Goal: Information Seeking & Learning: Learn about a topic

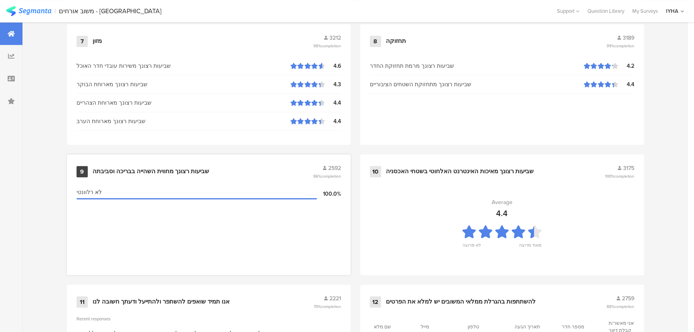
scroll to position [801, 0]
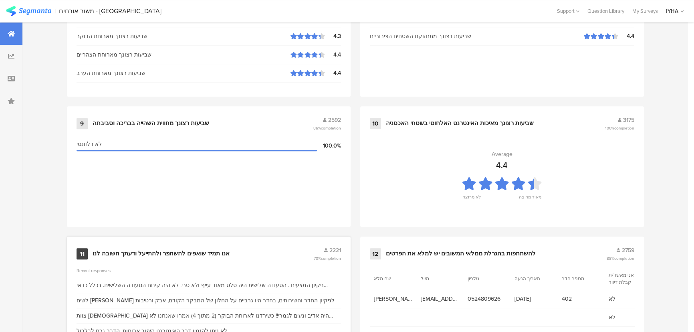
click at [195, 250] on div "אנו תמיד שואפים להשתפר ולהתייעל ודעתך חשובה לנו" at bounding box center [161, 254] width 137 height 8
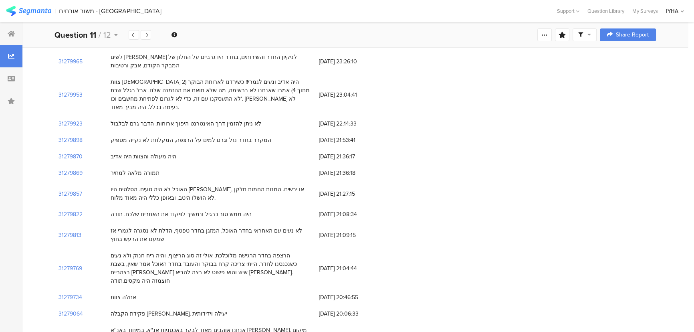
scroll to position [72, 0]
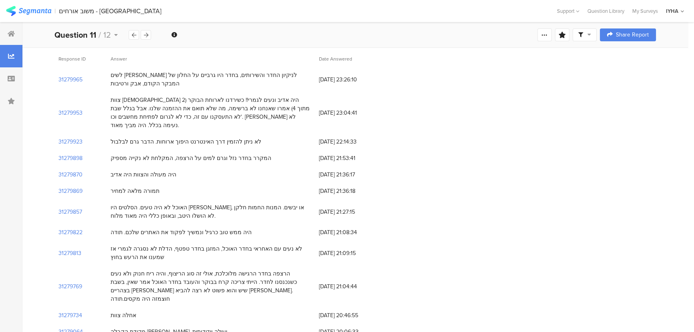
drag, startPoint x: 283, startPoint y: 96, endPoint x: 269, endPoint y: 177, distance: 82.0
click at [269, 183] on div "תמורה מלאה למחיר" at bounding box center [211, 191] width 208 height 16
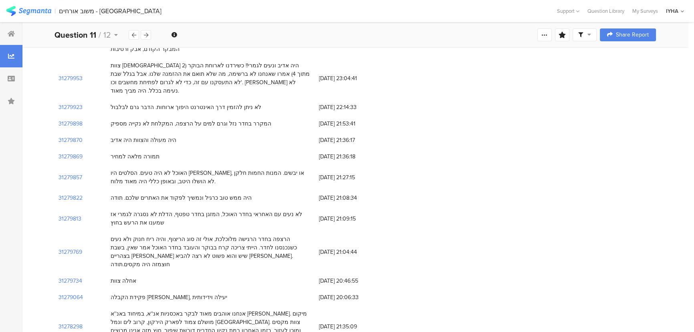
scroll to position [145, 0]
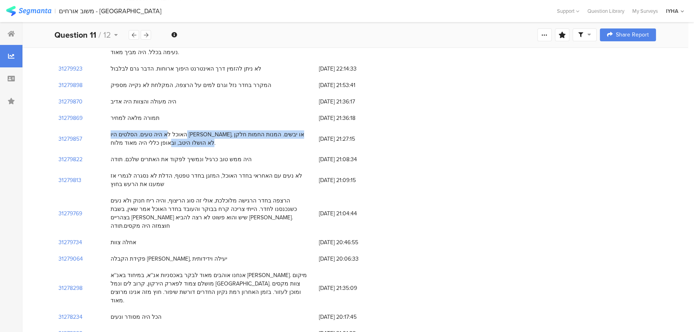
drag, startPoint x: 302, startPoint y: 127, endPoint x: 108, endPoint y: 134, distance: 194.8
click at [108, 134] on div "האוכל לא היה טעים. הסלטים היו [PERSON_NAME], או יבשים. המנות החמות חלקן לא הושל…" at bounding box center [211, 138] width 208 height 25
click at [143, 134] on div "האוכל לא היה טעים. הסלטים היו [PERSON_NAME], או יבשים. המנות החמות חלקן לא הושל…" at bounding box center [211, 138] width 200 height 17
drag, startPoint x: 184, startPoint y: 139, endPoint x: 168, endPoint y: 112, distance: 31.0
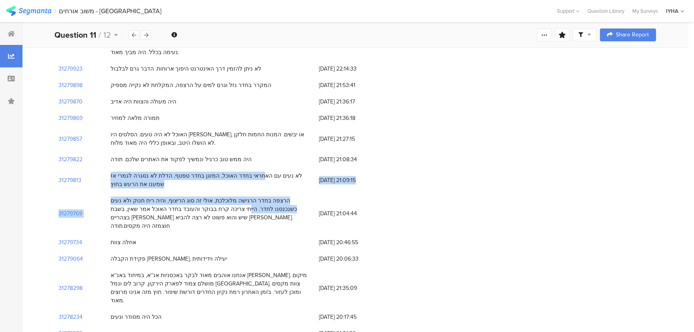
drag, startPoint x: 287, startPoint y: 163, endPoint x: 117, endPoint y: 184, distance: 171.6
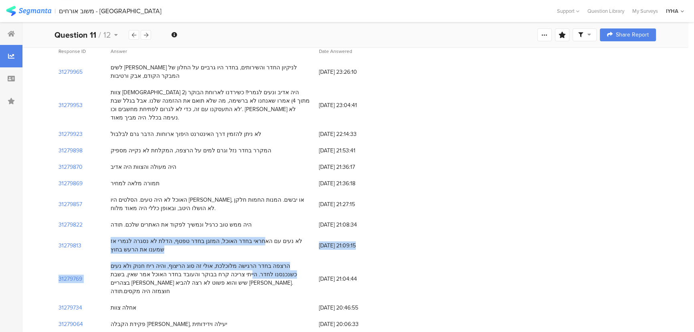
scroll to position [72, 0]
